Goal: Transaction & Acquisition: Download file/media

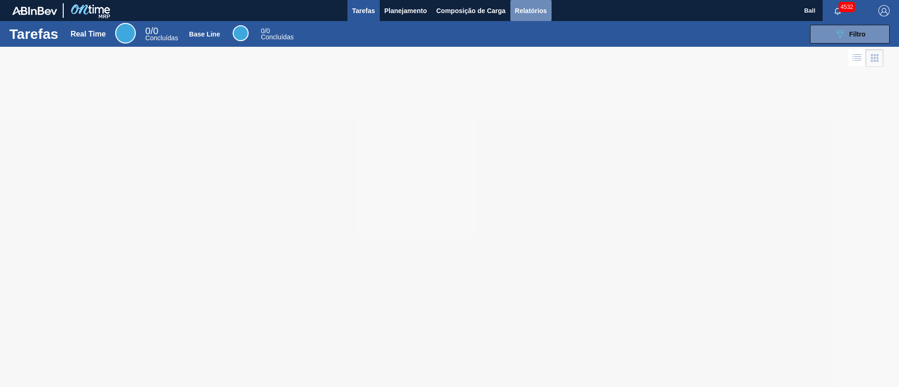
click at [548, 17] on button "Relatórios" at bounding box center [531, 10] width 41 height 21
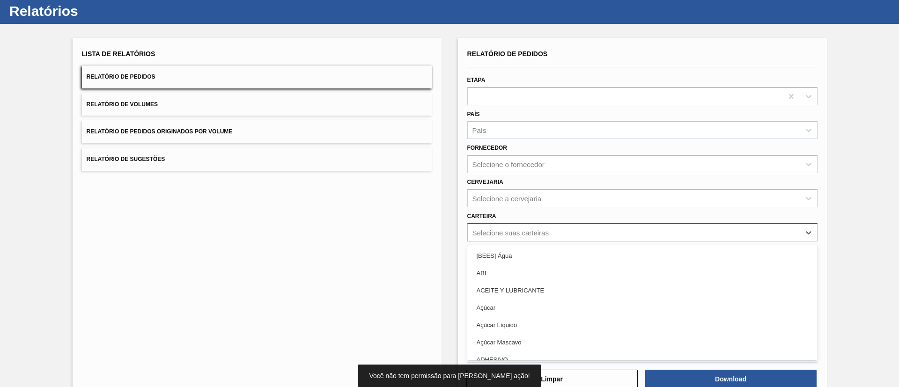
click at [595, 242] on div "option [BEES] Água focused, 1 of 101. 101 results available. Use Up and Down to…" at bounding box center [642, 232] width 350 height 18
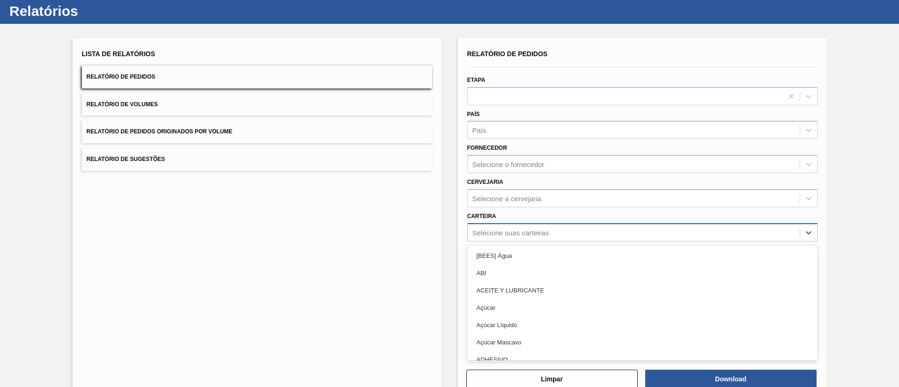
scroll to position [25, 0]
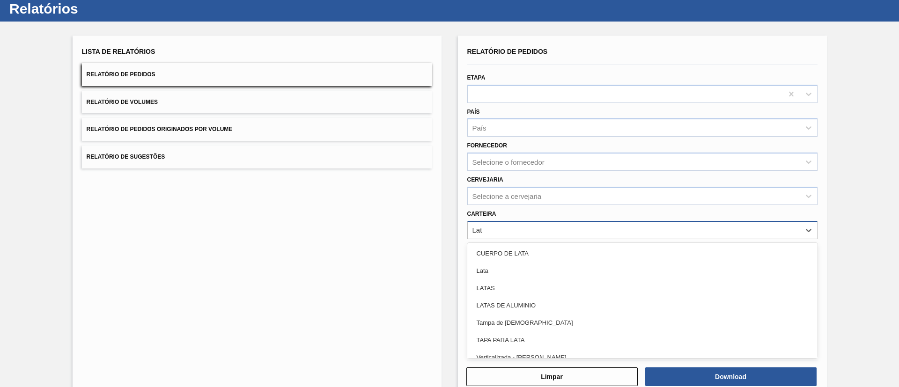
type input "Lata"
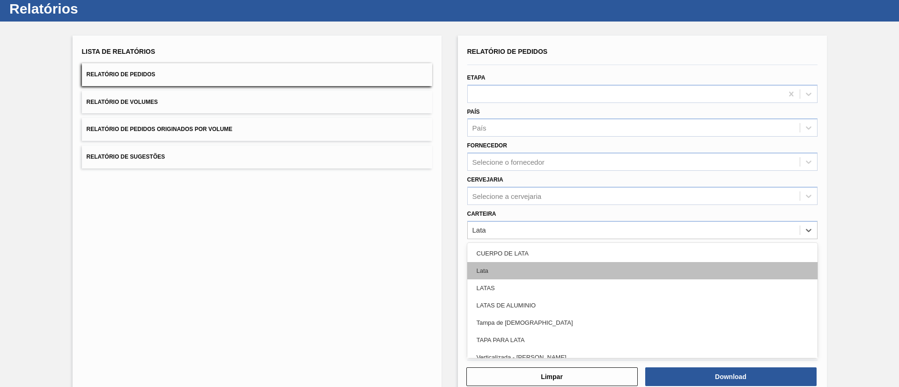
click at [587, 269] on div "Lata" at bounding box center [642, 270] width 350 height 17
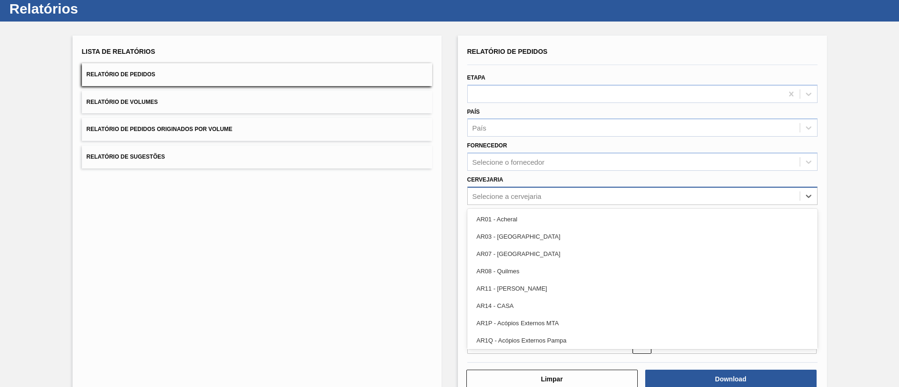
click at [608, 196] on div "Selecione a cervejaria" at bounding box center [634, 196] width 332 height 14
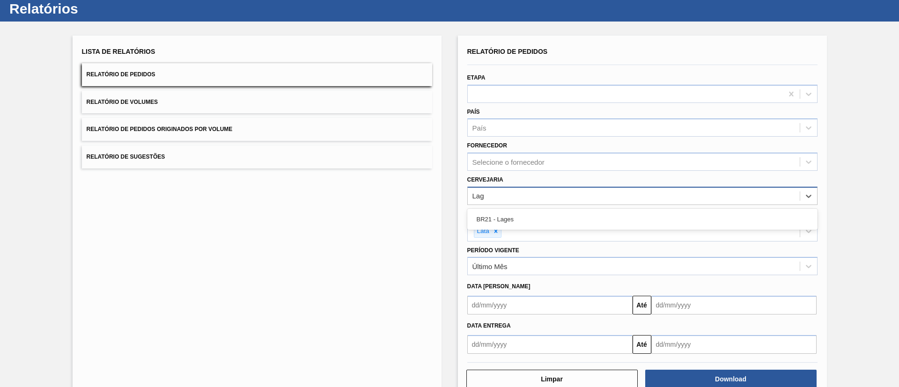
type input "Lage"
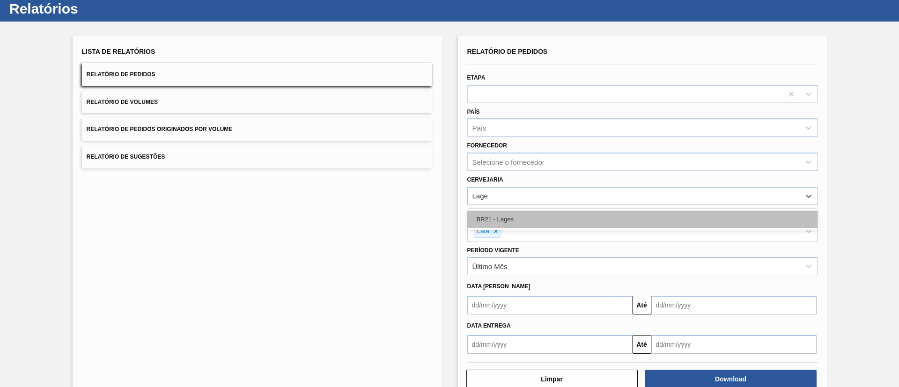
click at [594, 225] on div "BR21 - Lages" at bounding box center [642, 219] width 350 height 17
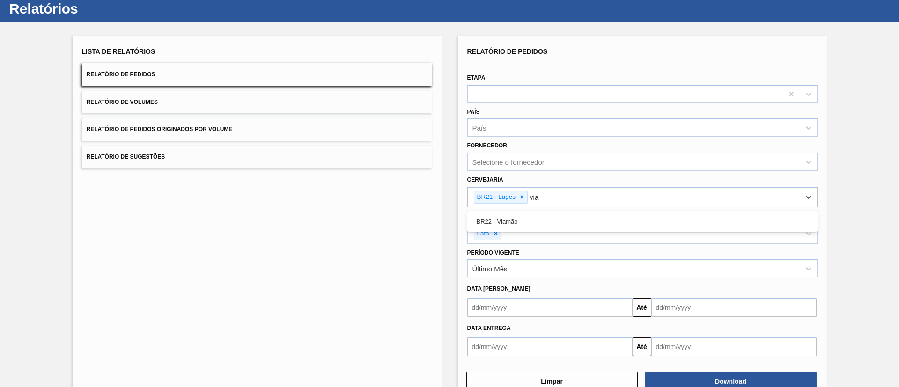
type input "viam"
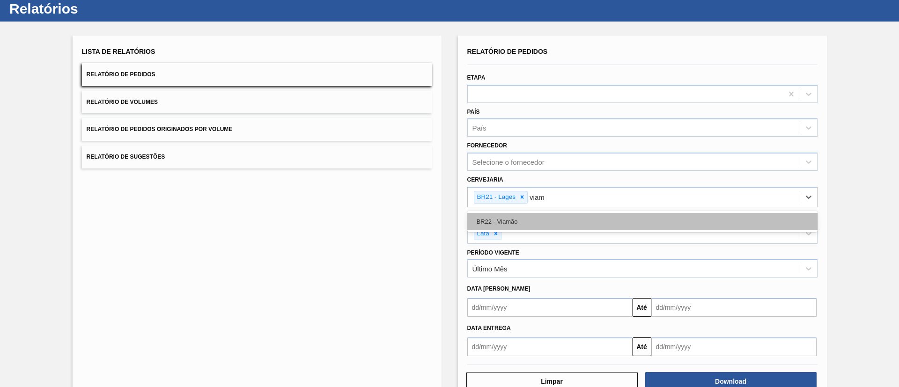
click at [594, 218] on div "BR22 - Viamão" at bounding box center [642, 221] width 350 height 17
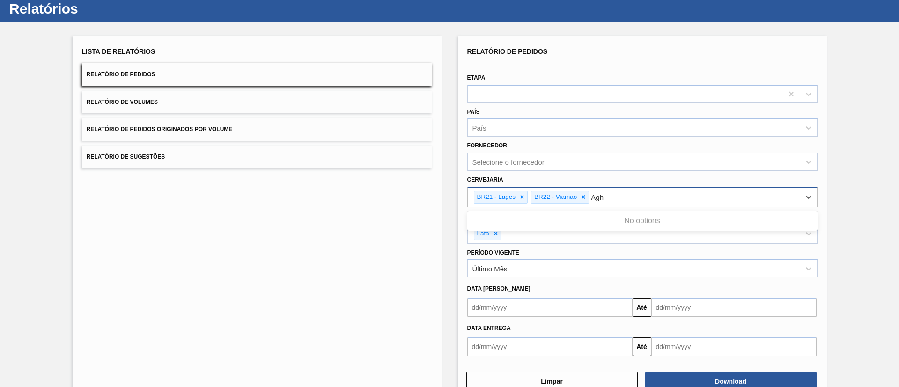
type input "Ag"
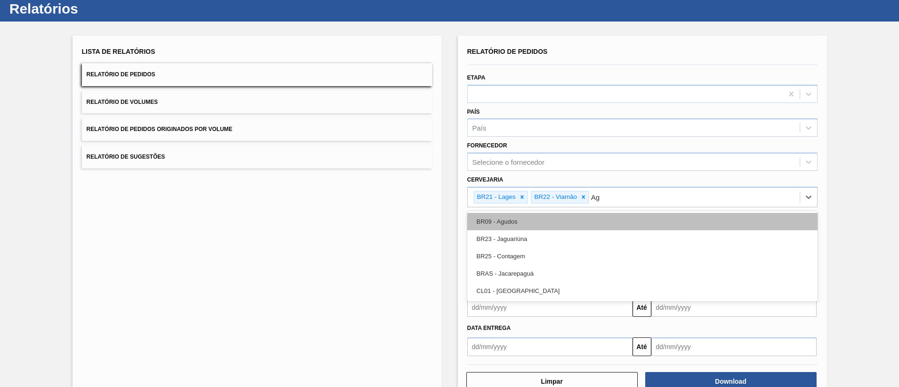
click at [624, 218] on div "BR09 - Agudos" at bounding box center [642, 221] width 350 height 17
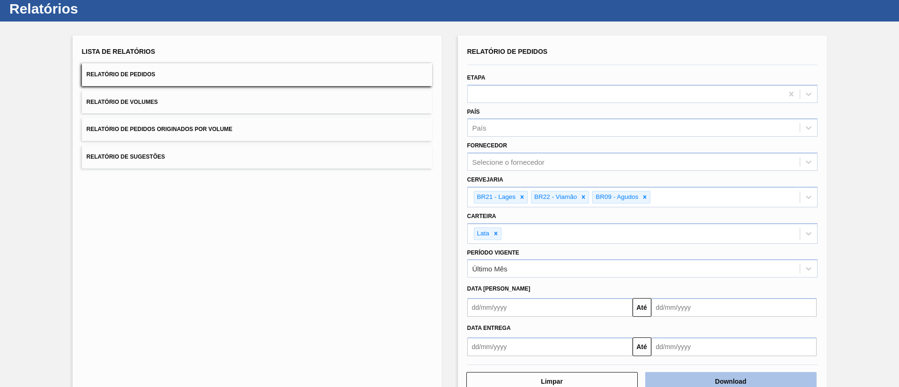
click at [697, 379] on button "Download" at bounding box center [730, 381] width 171 height 19
